Goal: Task Accomplishment & Management: Manage account settings

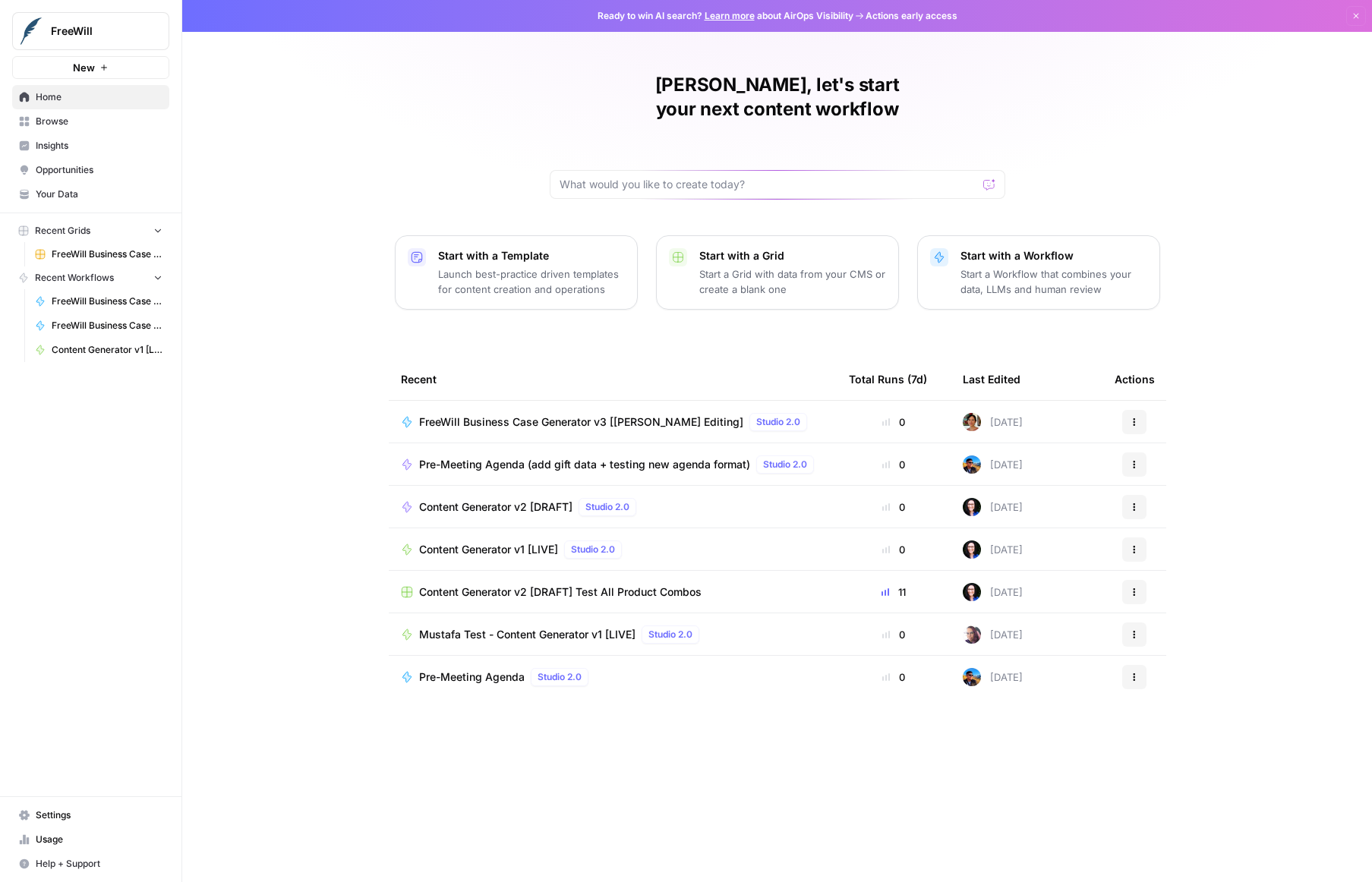
click at [331, 354] on div "[PERSON_NAME], let's start your next content workflow Start with a Template Lau…" at bounding box center [776, 441] width 1190 height 882
click at [82, 815] on span "Settings" at bounding box center [98, 815] width 126 height 14
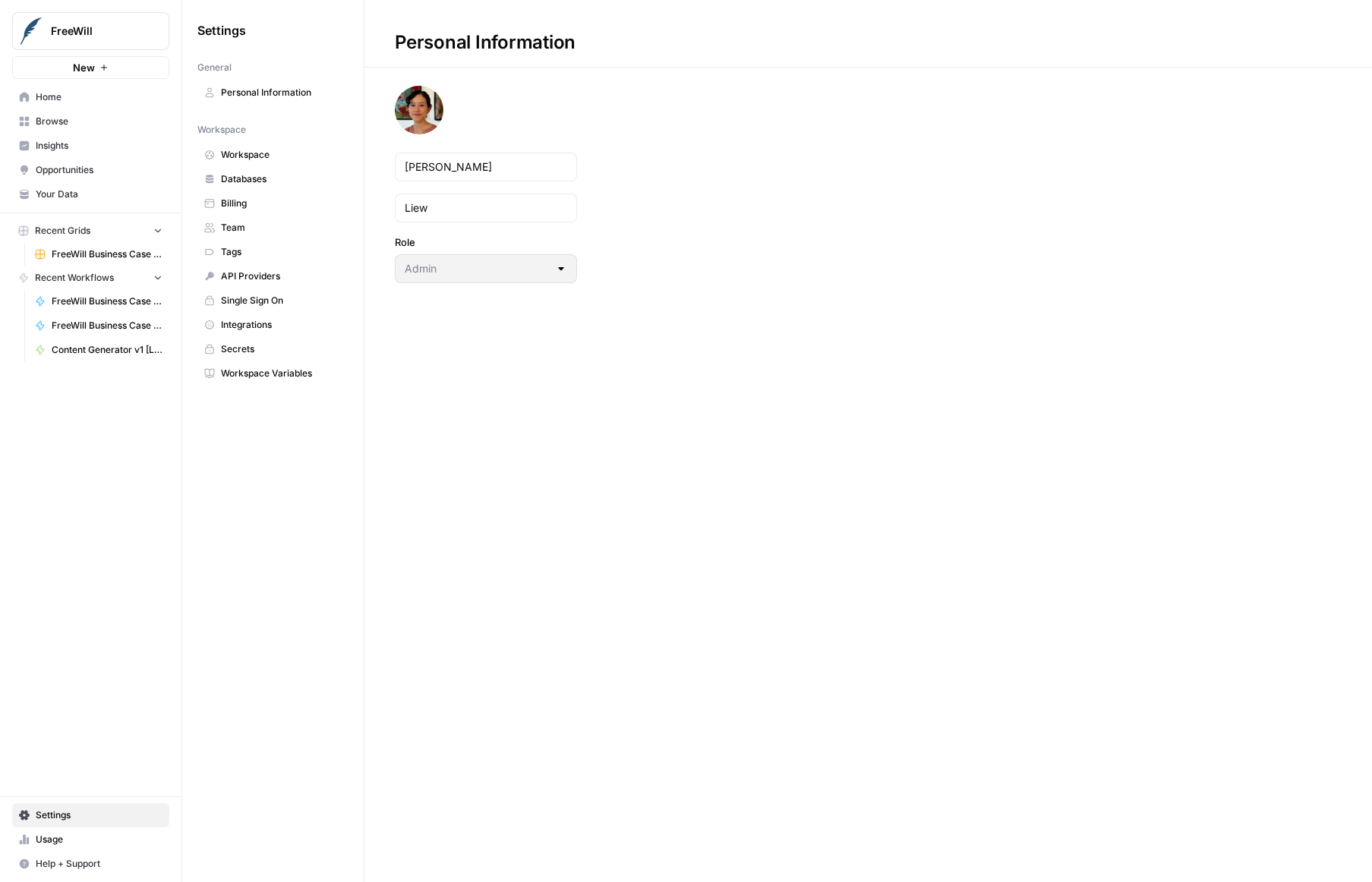
click at [239, 228] on span "Team" at bounding box center [281, 227] width 121 height 14
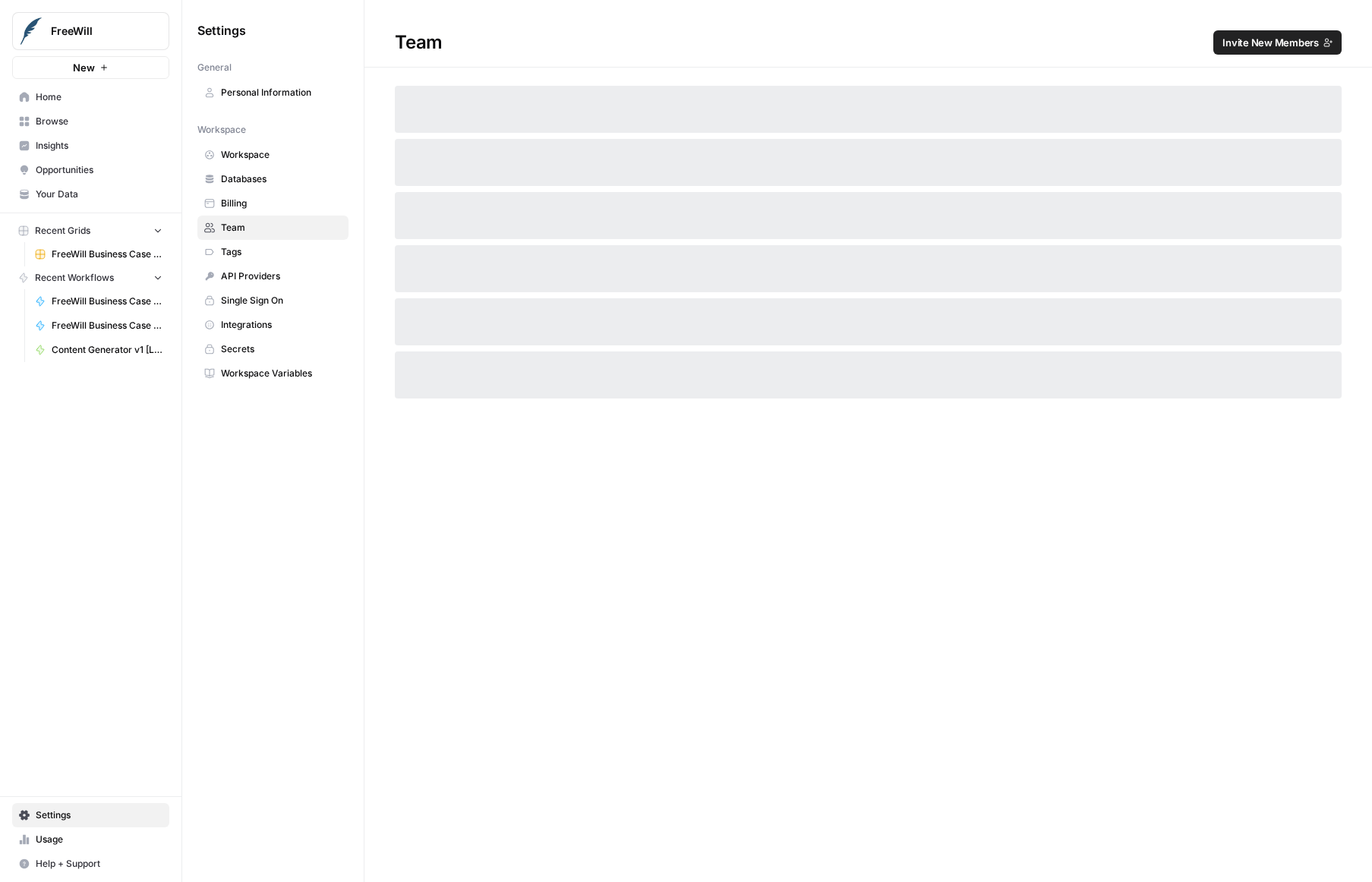
click at [233, 201] on span "Billing" at bounding box center [281, 203] width 121 height 14
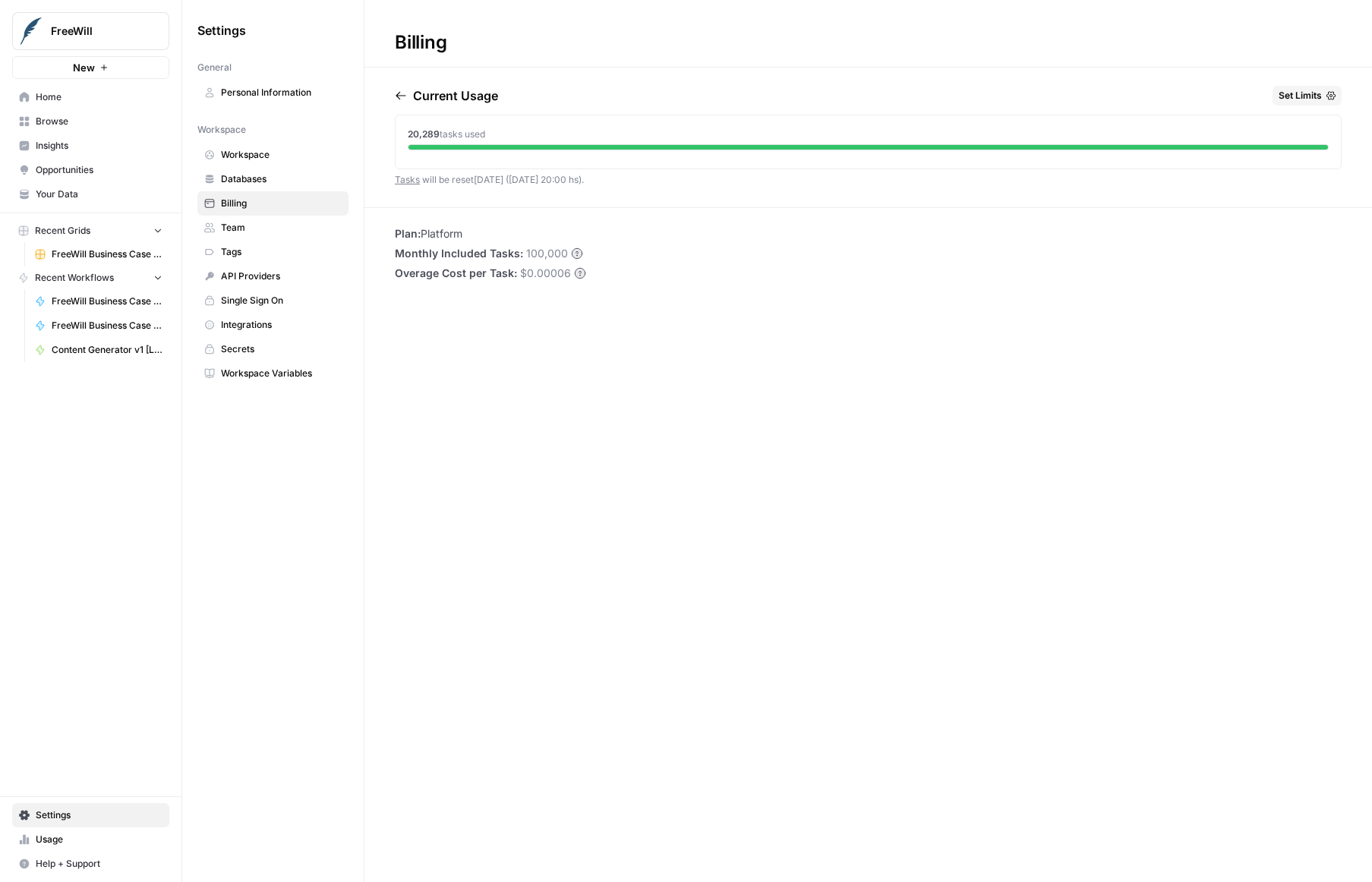
click at [606, 205] on div "Current Usage Set Limits 20,289 tasks used Tasks will be reset [DATE] ([DATE] 2…" at bounding box center [867, 146] width 946 height 122
click at [587, 148] on div at bounding box center [867, 147] width 919 height 5
click at [406, 90] on icon "button" at bounding box center [400, 95] width 12 height 12
click at [473, 94] on icon "button" at bounding box center [466, 95] width 12 height 12
click at [500, 94] on div "Current Usage Set Limits" at bounding box center [867, 98] width 946 height 25
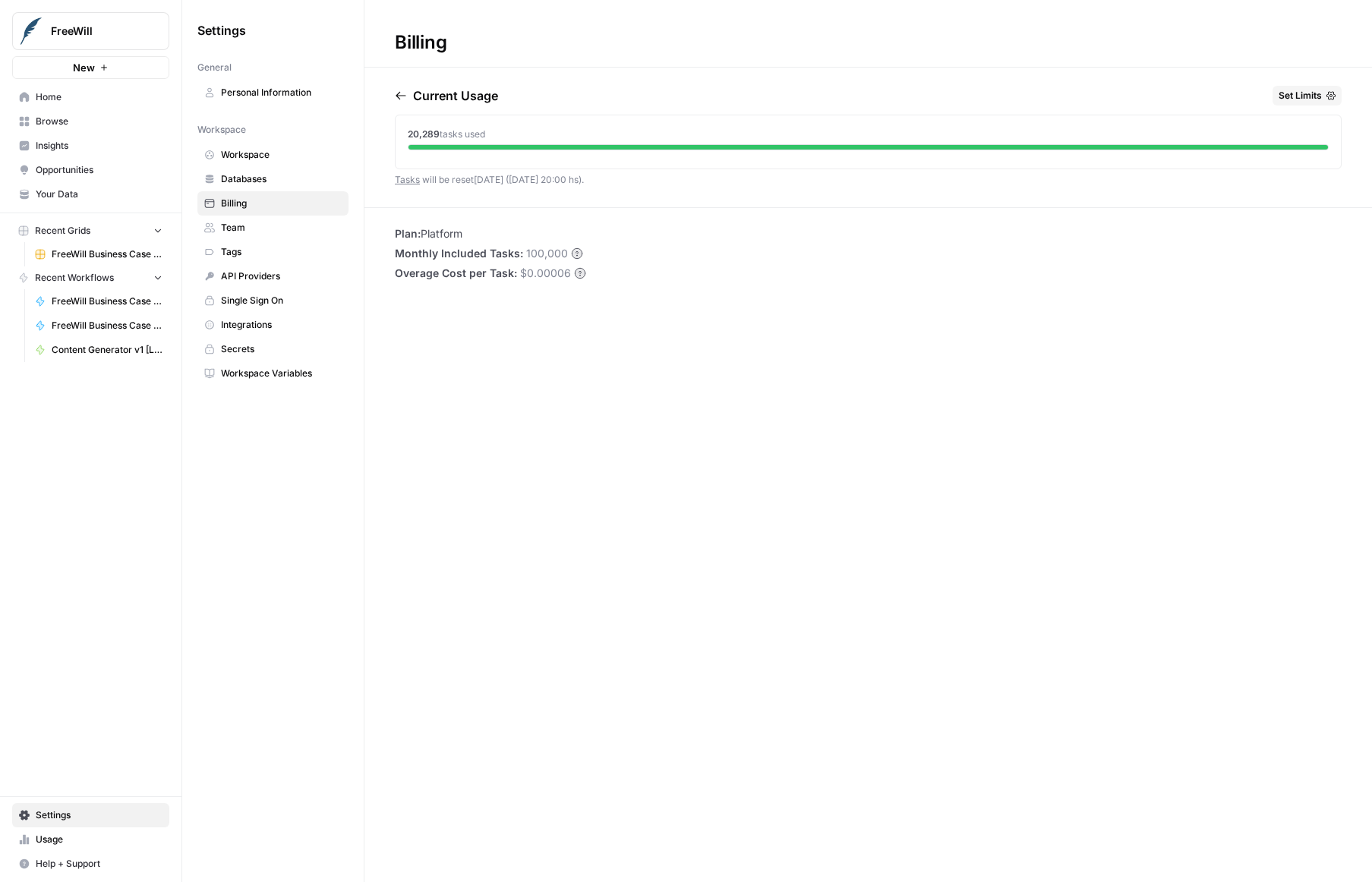
click at [397, 94] on icon "button" at bounding box center [400, 95] width 12 height 12
click at [473, 90] on icon "button" at bounding box center [466, 95] width 12 height 12
click at [455, 90] on p "[DATE]" at bounding box center [434, 95] width 42 height 18
click at [473, 97] on icon "button" at bounding box center [466, 95] width 12 height 12
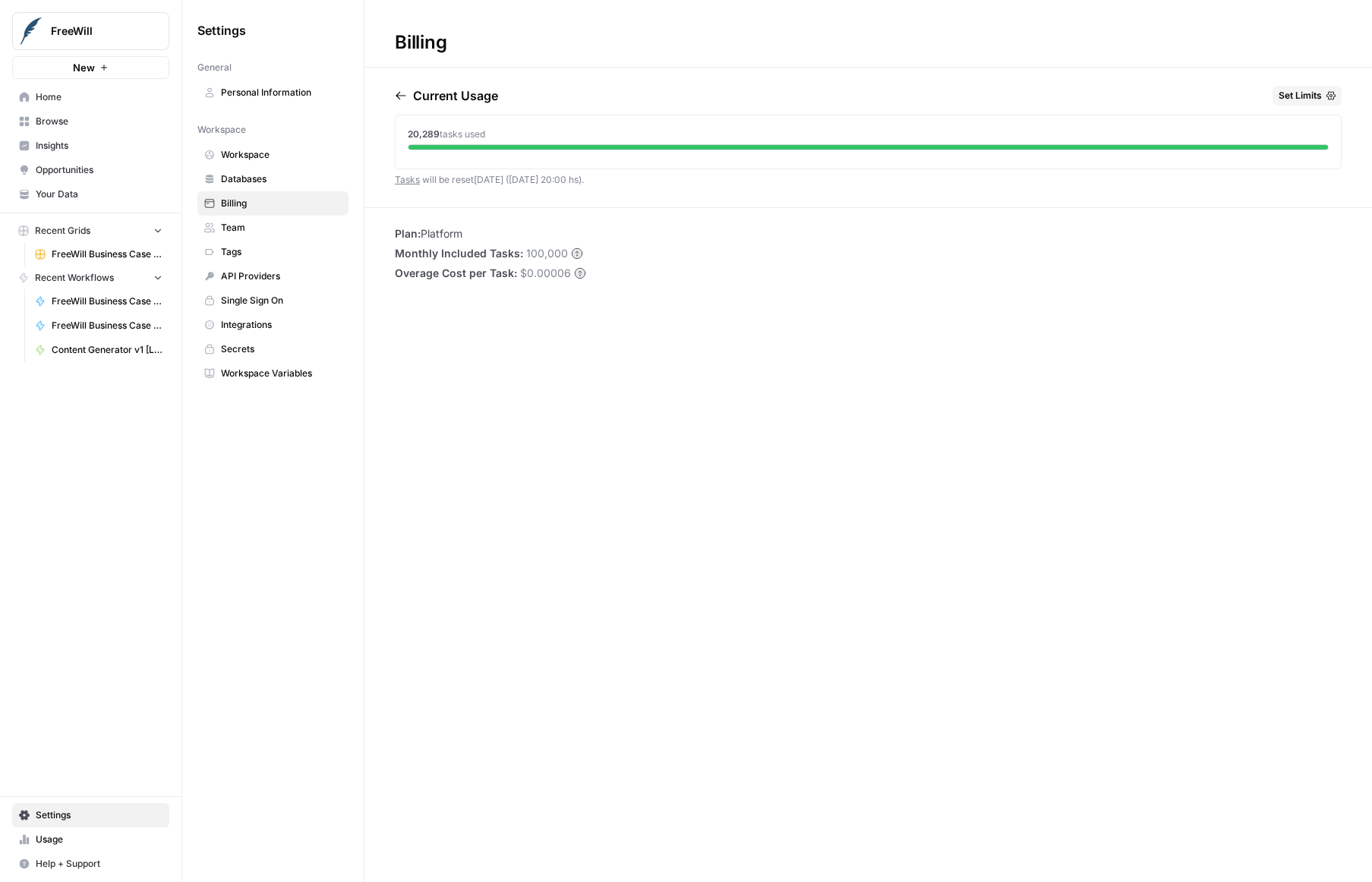
click at [305, 230] on span "Team" at bounding box center [281, 227] width 121 height 14
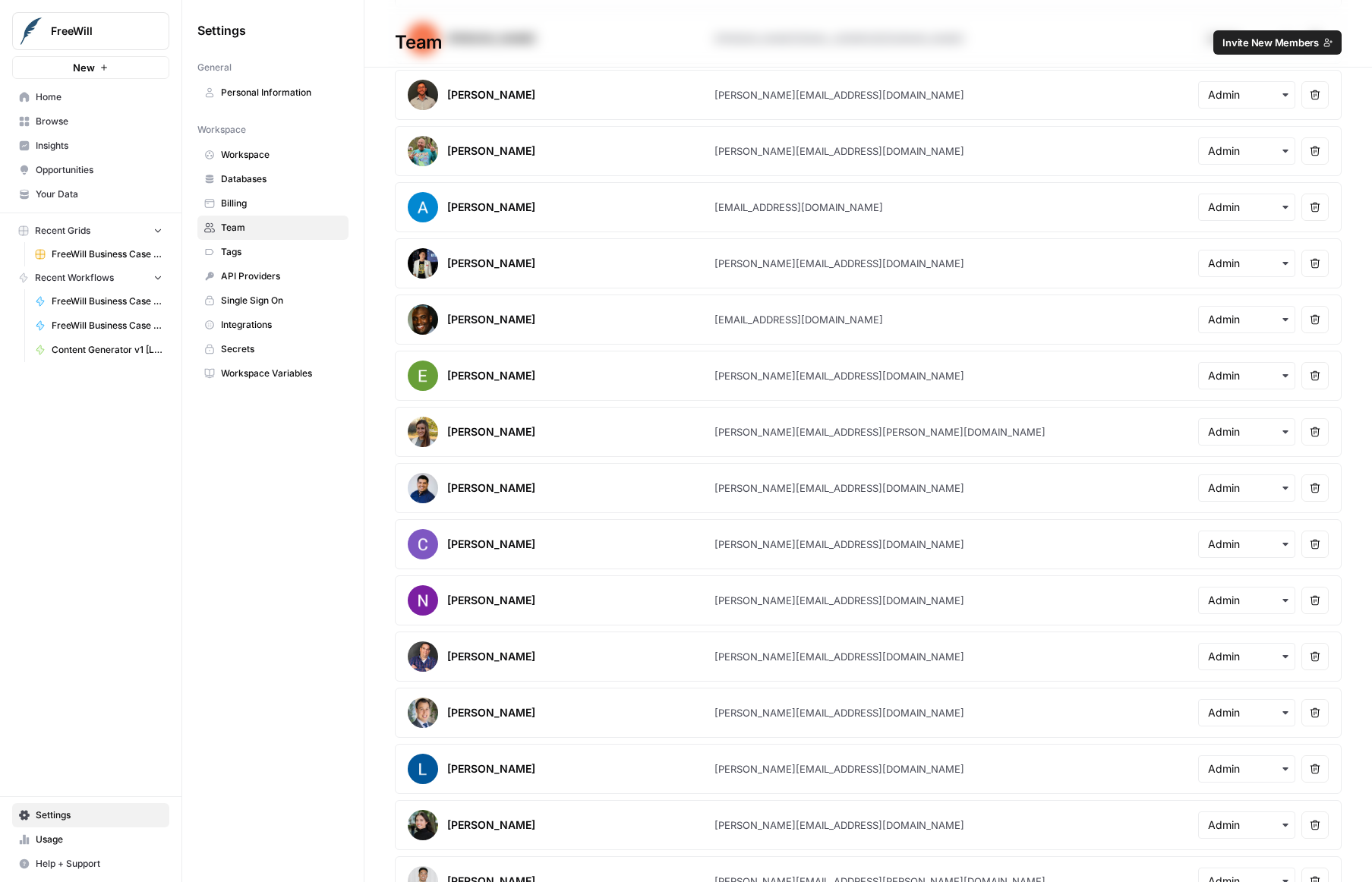
scroll to position [473, 0]
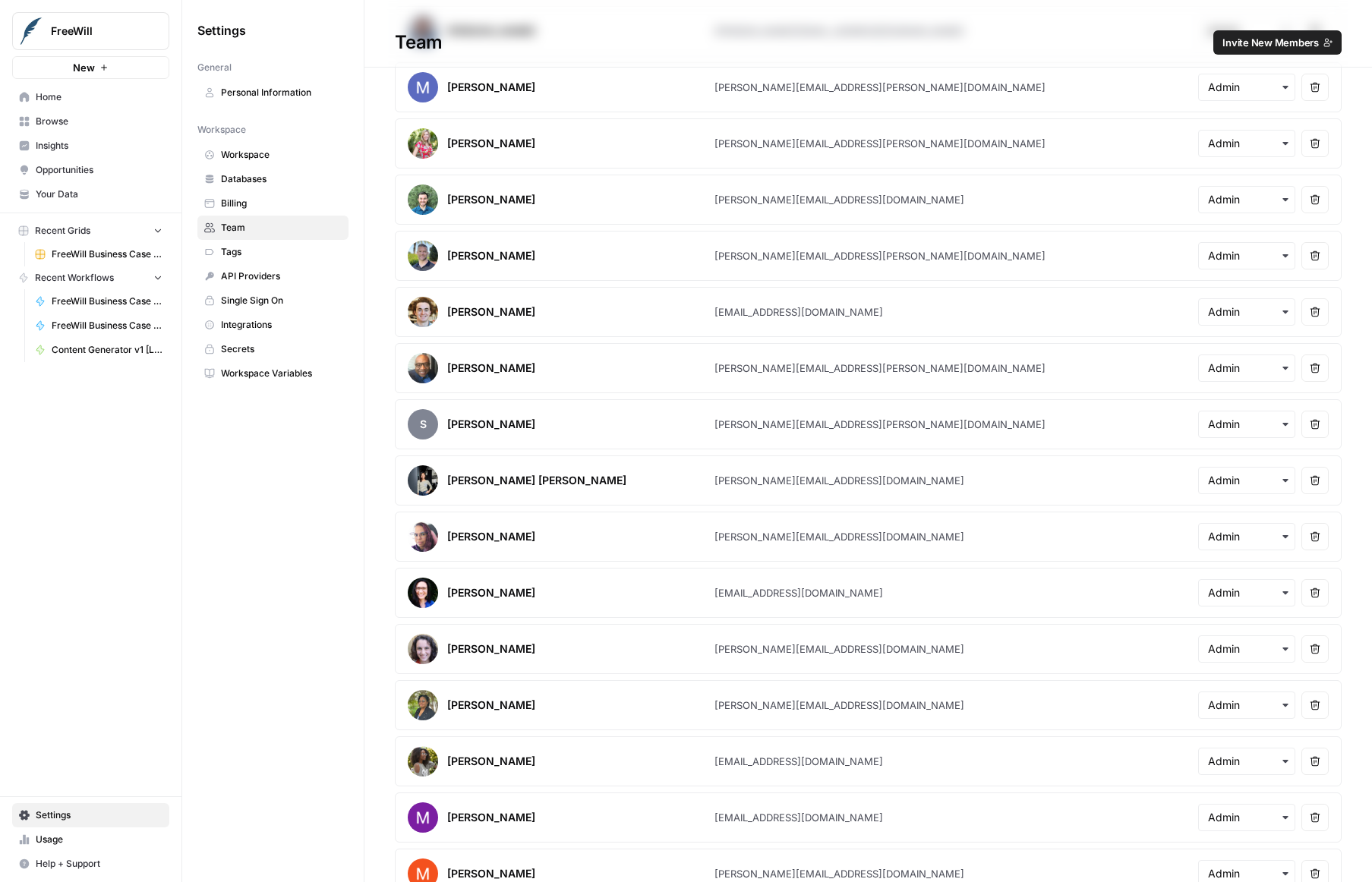
click at [1254, 37] on span "Invite New Members" at bounding box center [1271, 42] width 96 height 15
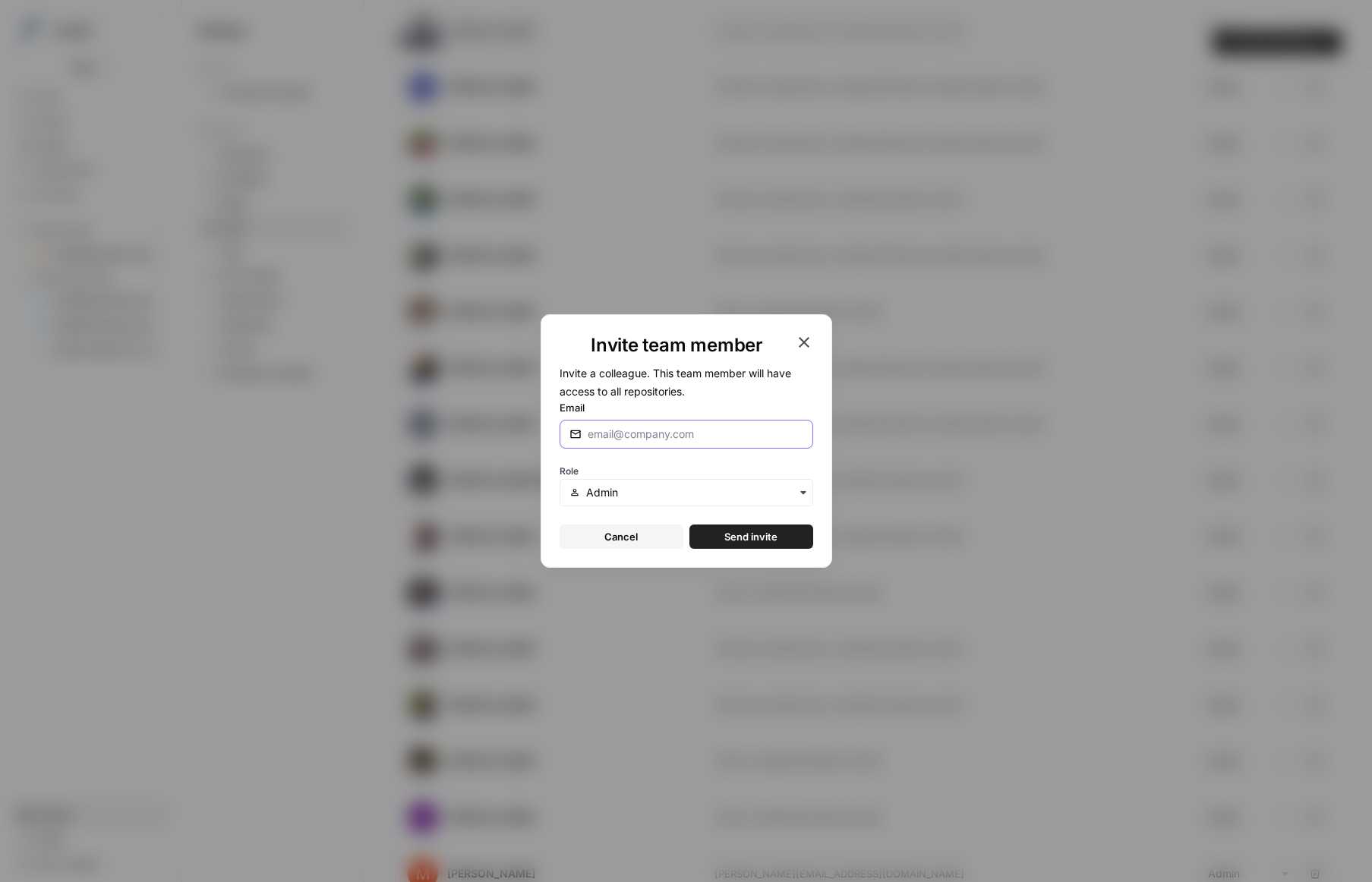
click at [650, 440] on input "Email" at bounding box center [695, 434] width 215 height 15
paste input "[PERSON_NAME][EMAIL_ADDRESS][DOMAIN_NAME]"
type input "[PERSON_NAME][EMAIL_ADDRESS][DOMAIN_NAME]"
click at [730, 407] on label "Email" at bounding box center [686, 407] width 254 height 15
click at [730, 426] on input "[PERSON_NAME][EMAIL_ADDRESS][DOMAIN_NAME]" at bounding box center [695, 434] width 215 height 15
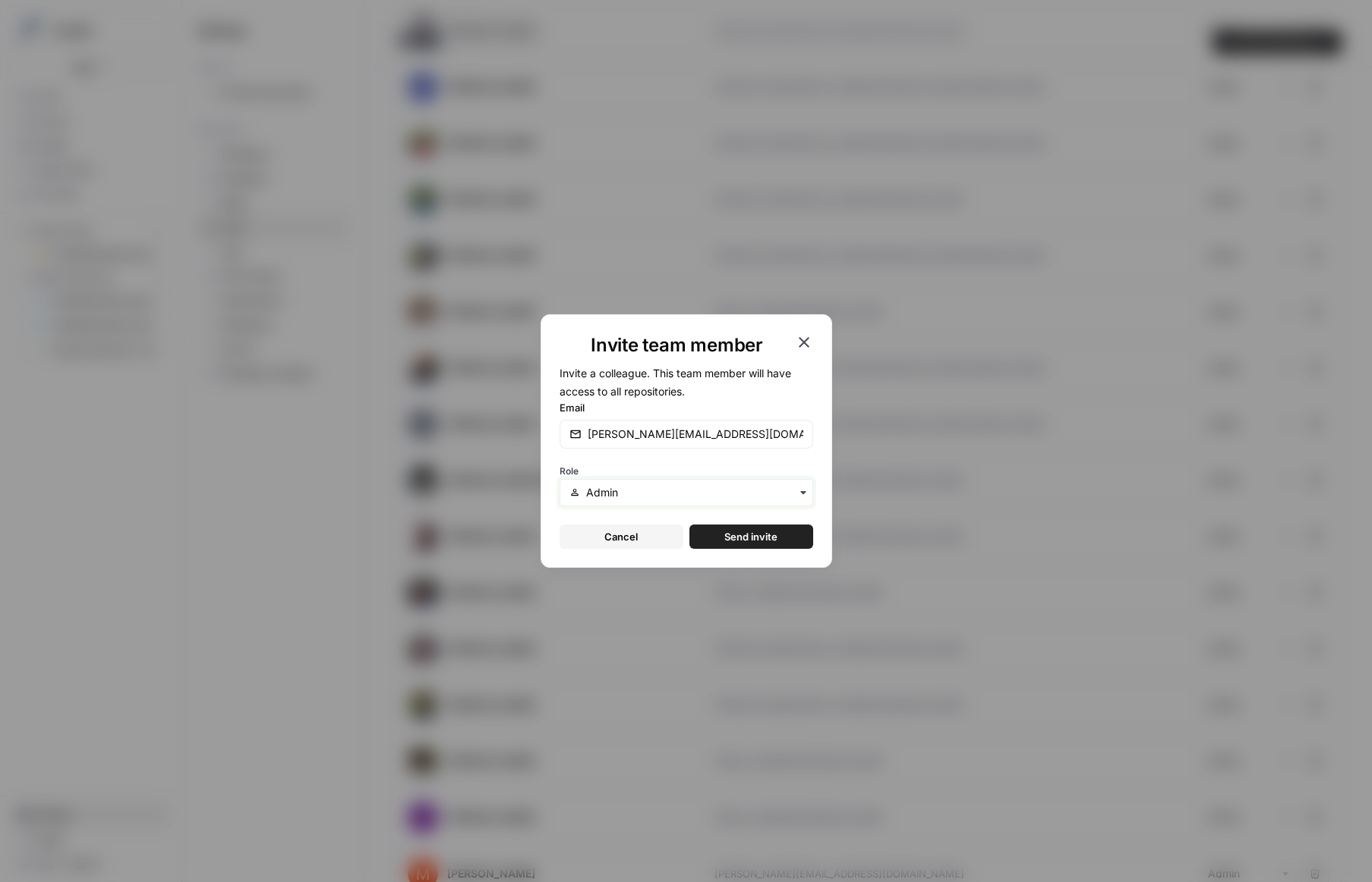
click at [686, 486] on input "text" at bounding box center [695, 493] width 216 height 15
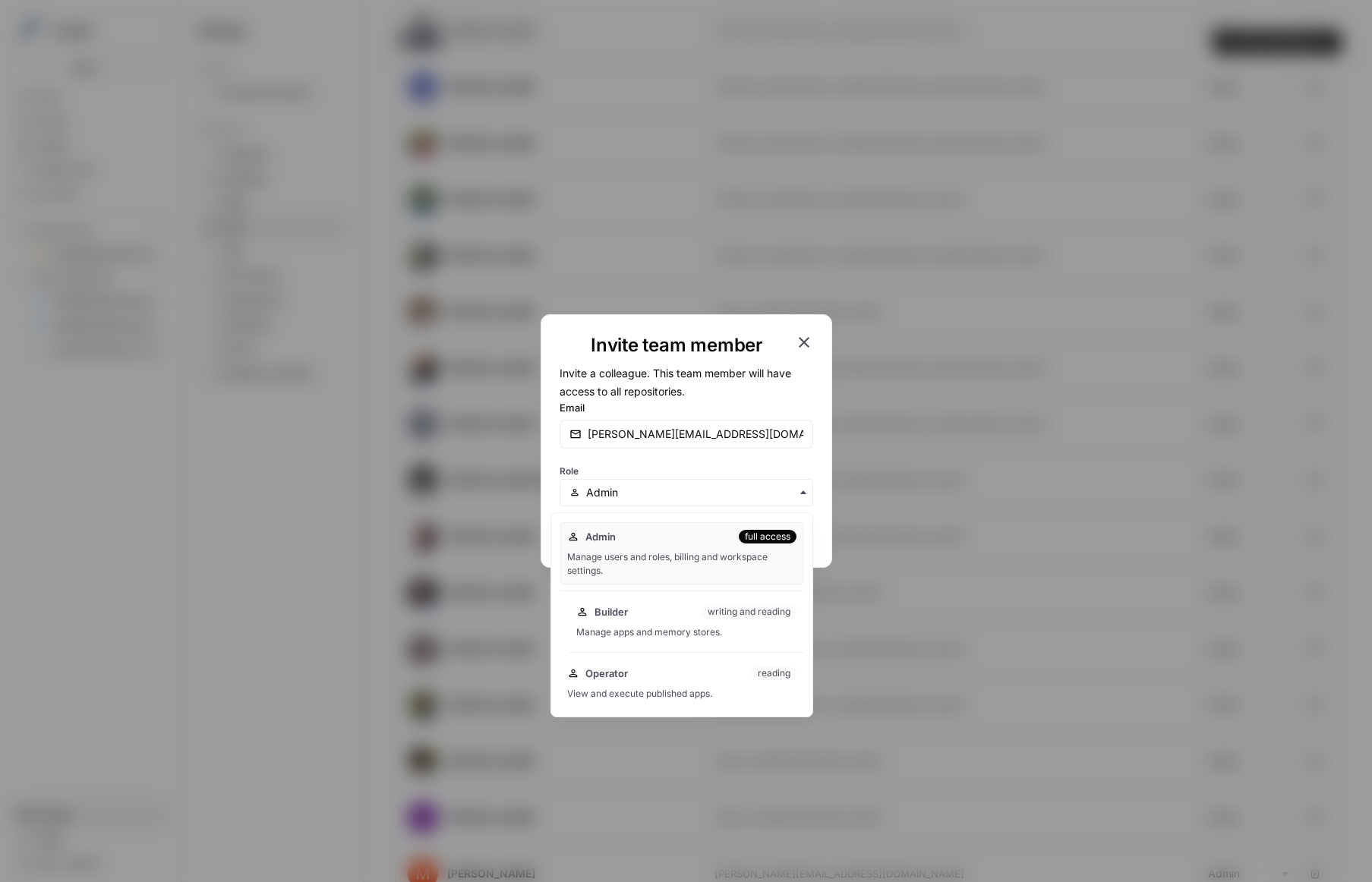
click at [628, 628] on div "Manage apps and memory stores." at bounding box center [686, 632] width 220 height 14
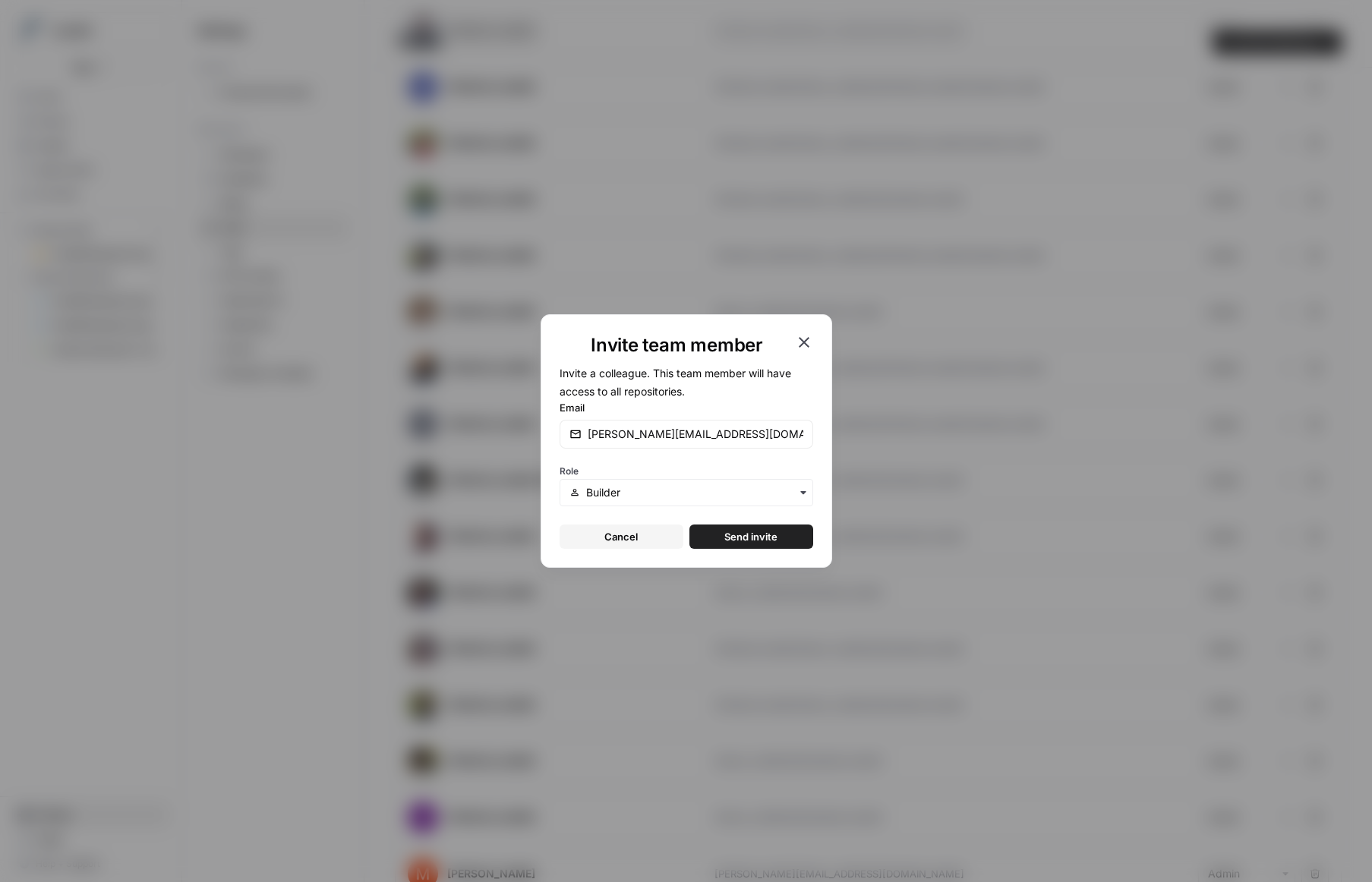
click at [712, 534] on button "Send invite" at bounding box center [751, 536] width 124 height 25
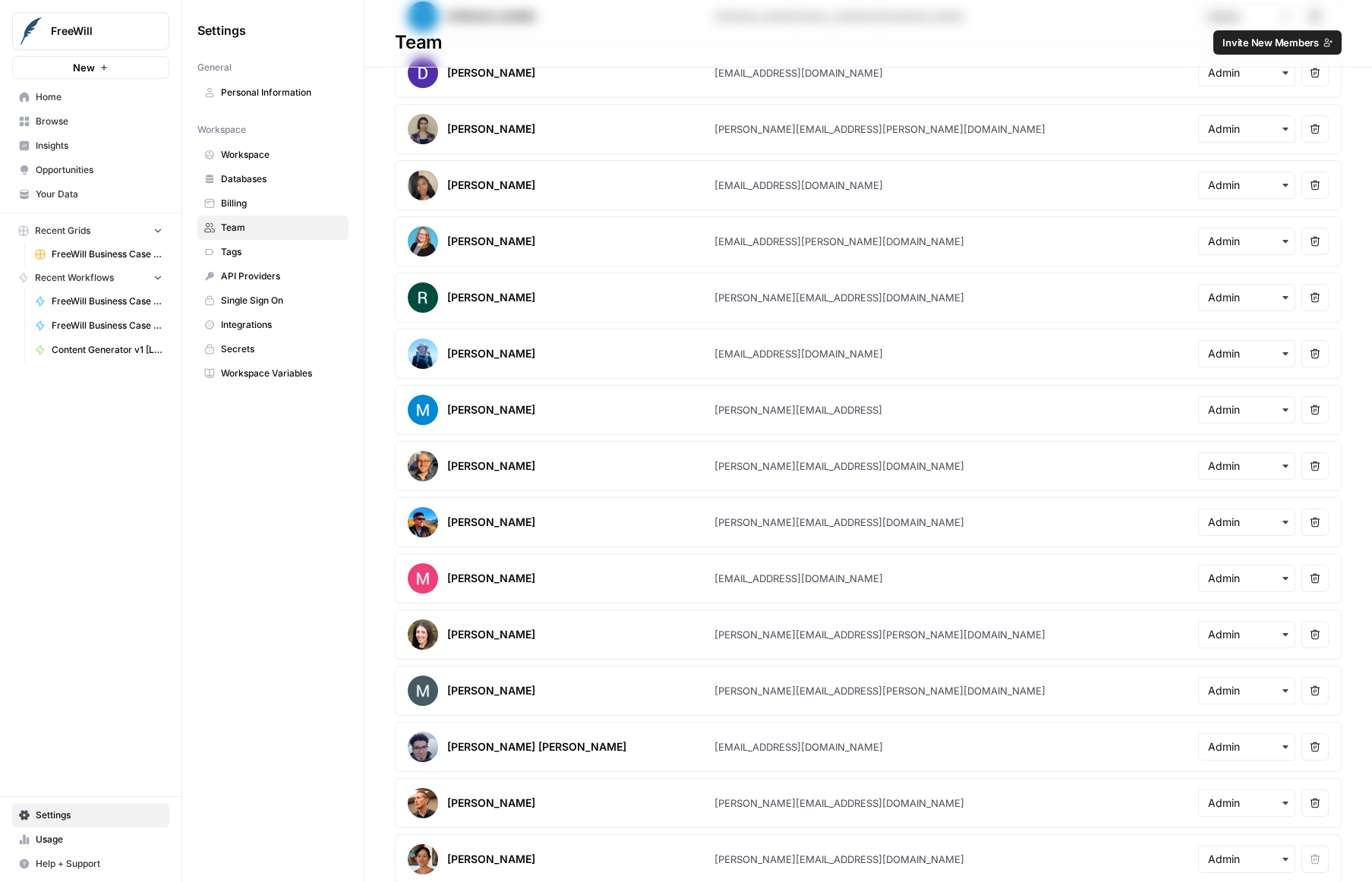
scroll to position [2969, 0]
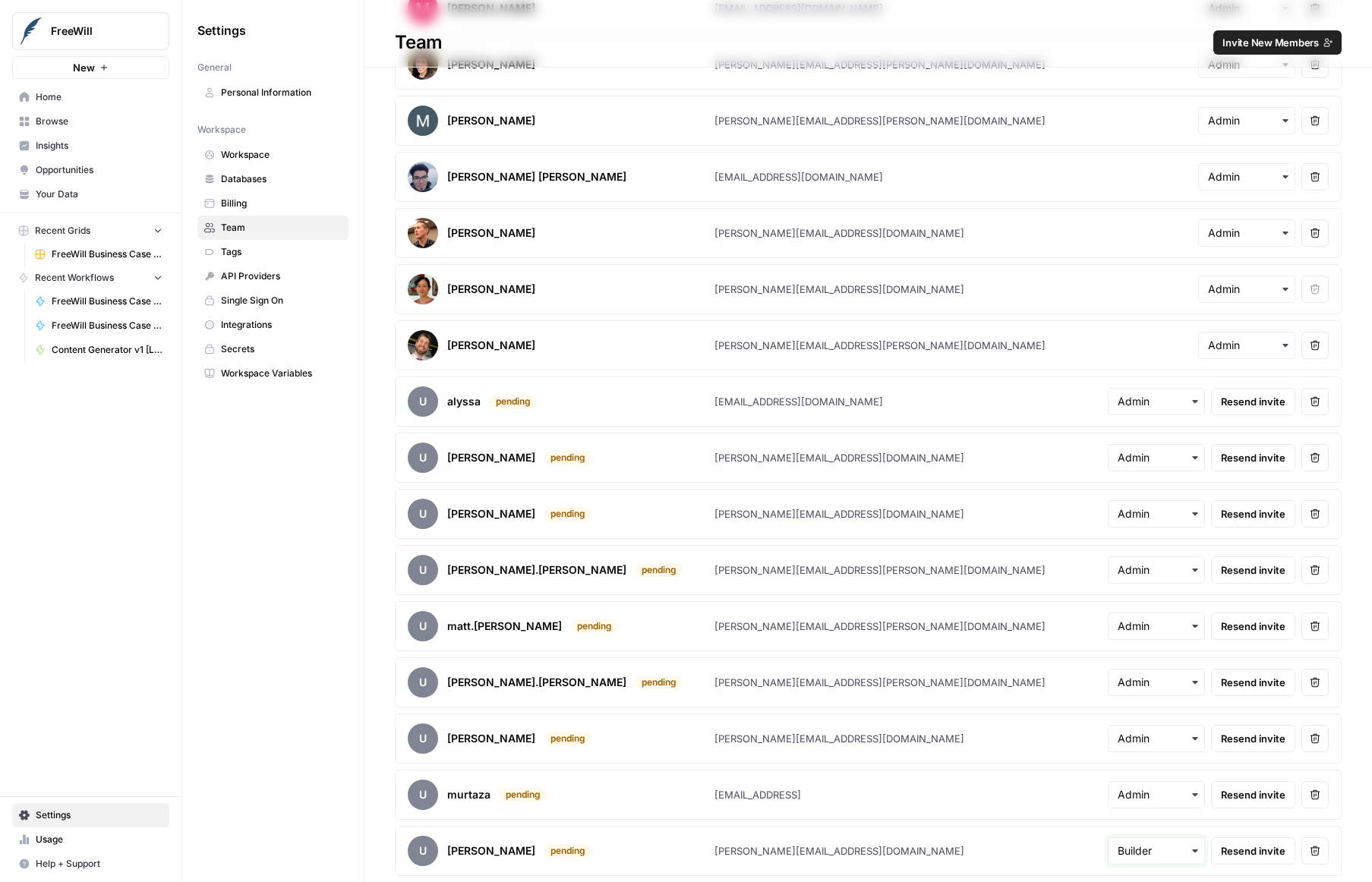
click at [1180, 850] on input "text" at bounding box center [1156, 851] width 77 height 15
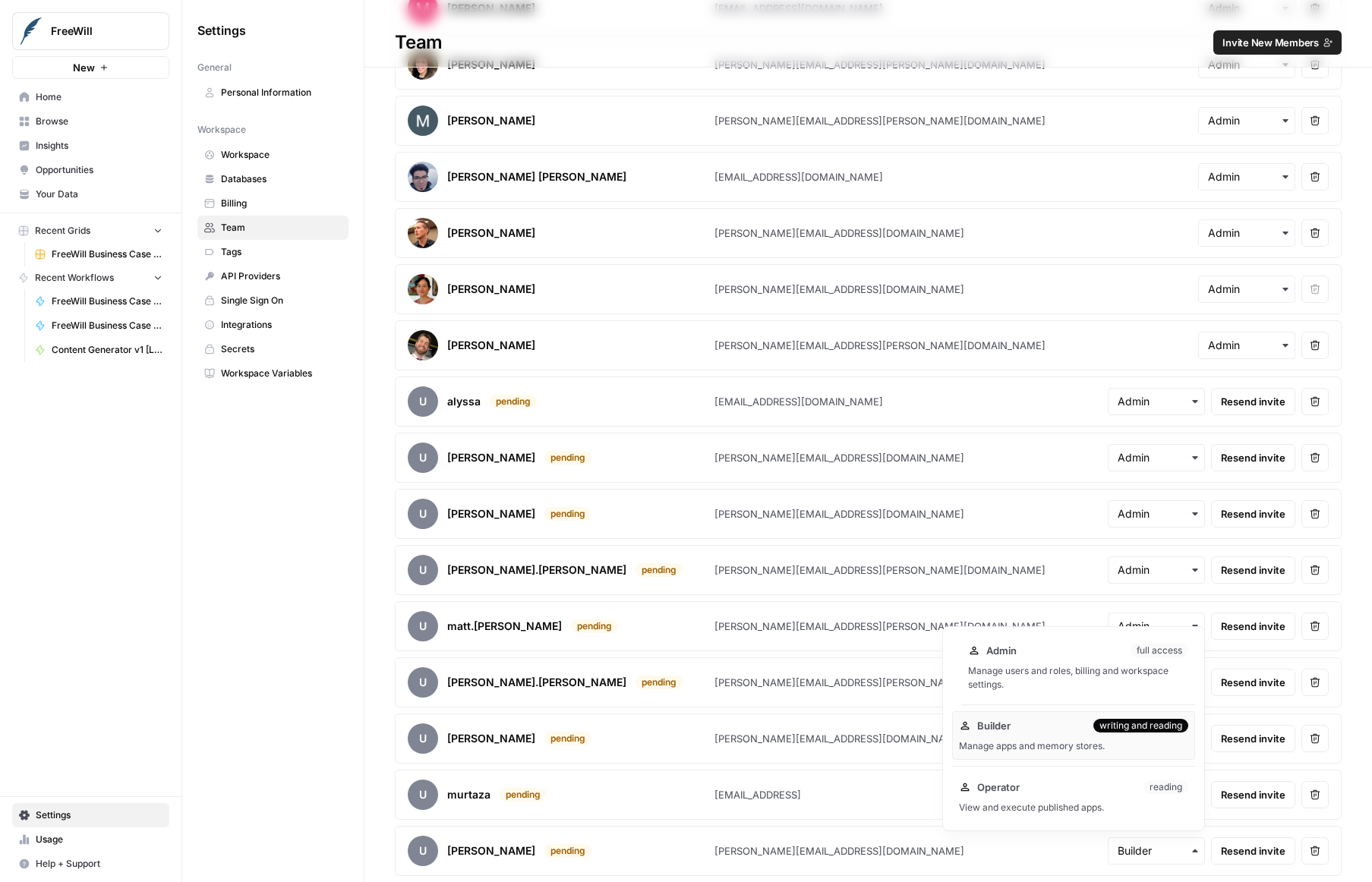
click at [1048, 672] on div "Manage users and roles, billing and workspace settings." at bounding box center [1078, 678] width 220 height 27
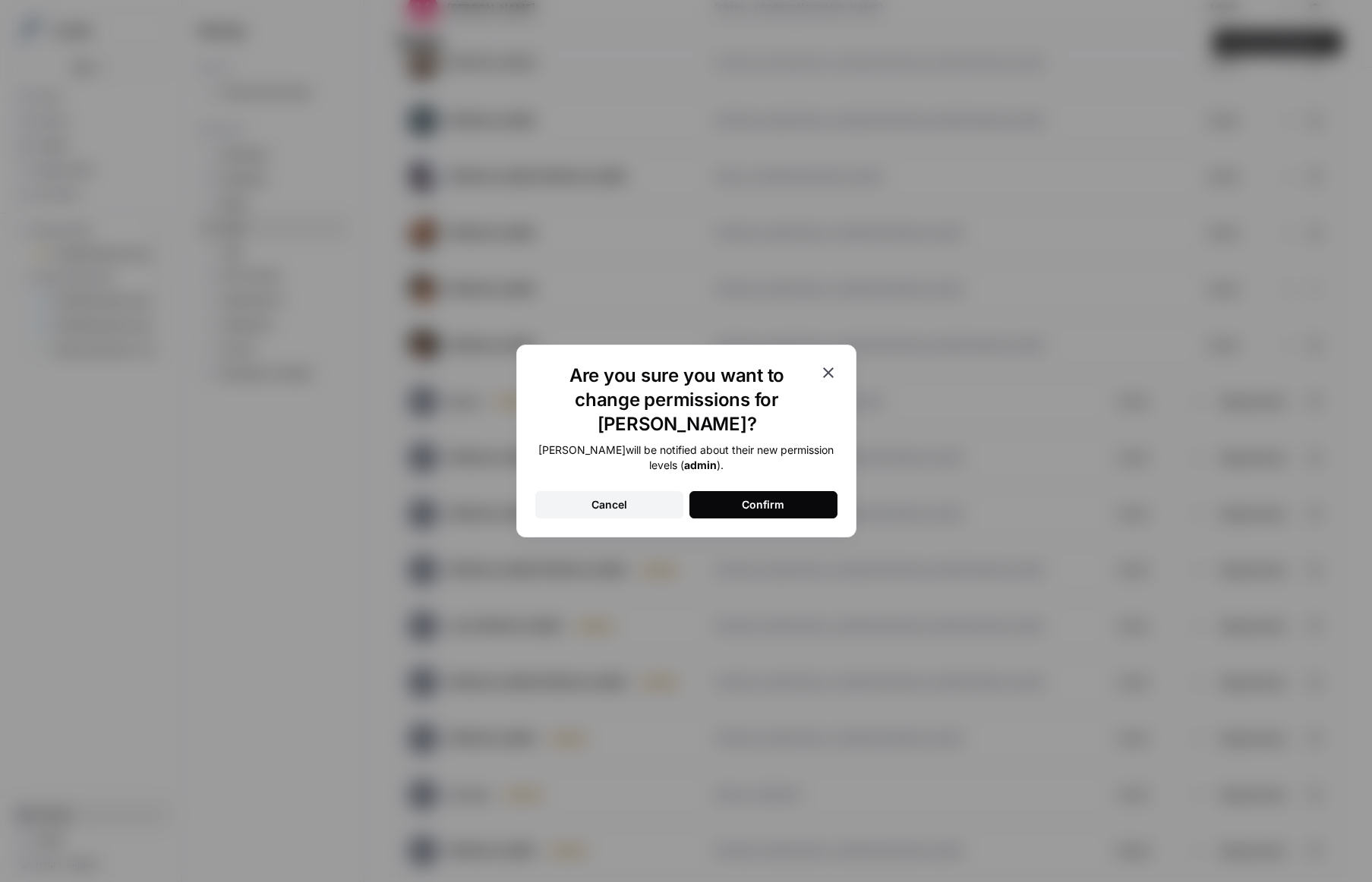
click at [797, 491] on button "Confirm" at bounding box center [763, 505] width 148 height 27
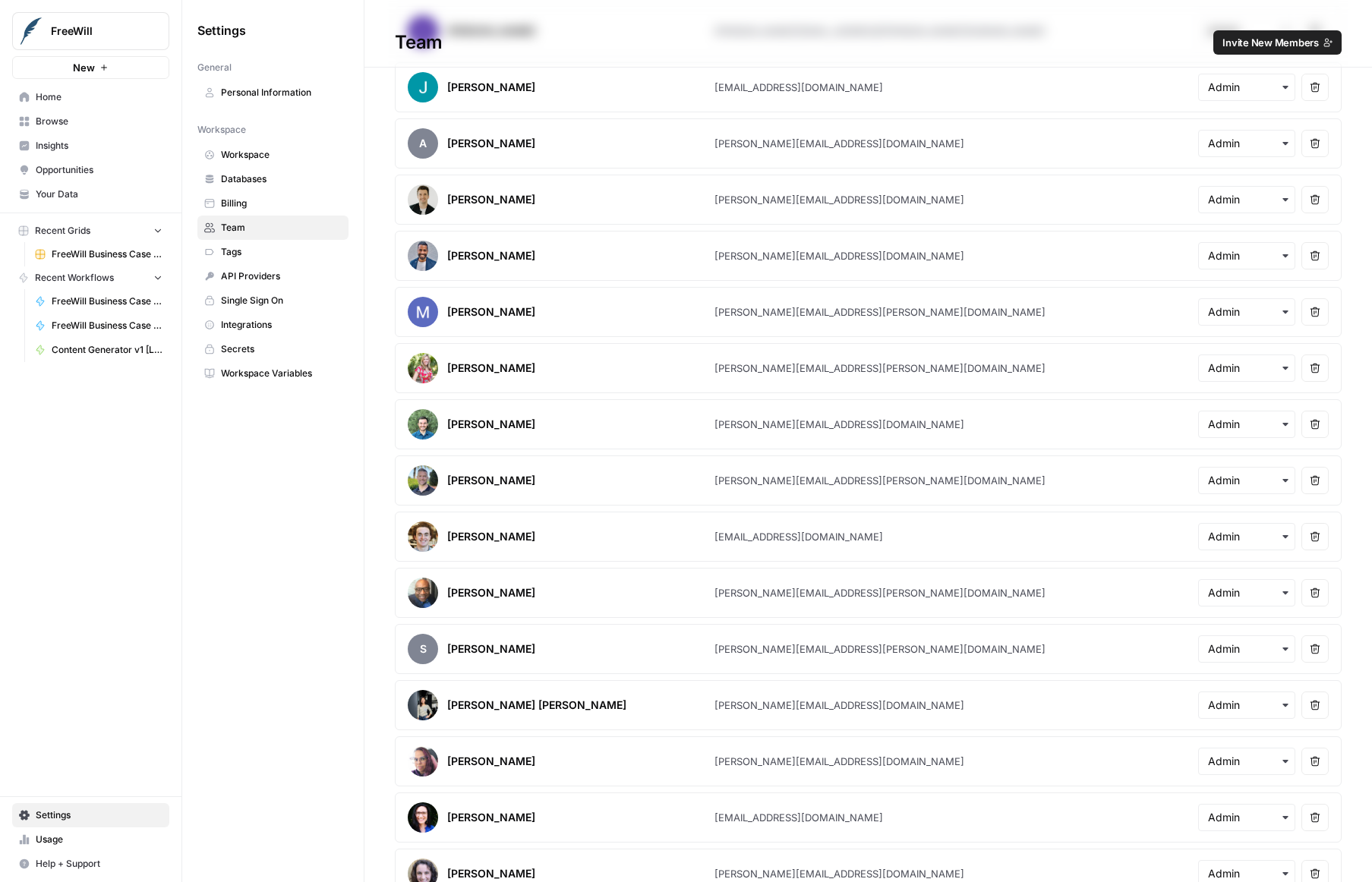
scroll to position [0, 0]
